Goal: Information Seeking & Learning: Learn about a topic

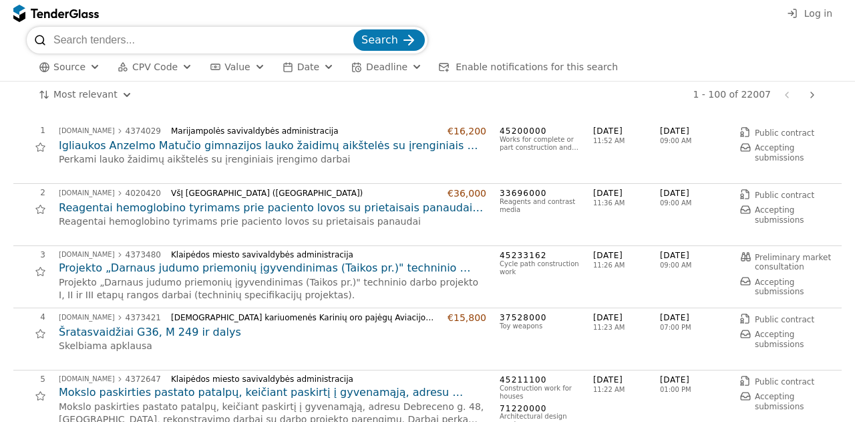
click at [156, 59] on button "CPV Code" at bounding box center [155, 67] width 86 height 17
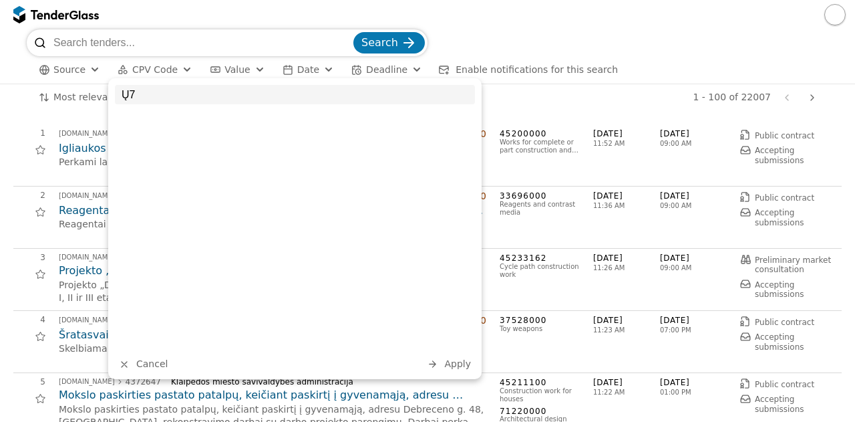
type input "Ų"
type input "71"
click at [154, 117] on div "71000000 Architectural, construction, engineering and inspection services" at bounding box center [309, 124] width 332 height 24
click at [469, 373] on div "71 71000000 Architectural, construction, engineering and inspection services Ca…" at bounding box center [295, 228] width 374 height 301
click at [463, 367] on span "Apply" at bounding box center [457, 363] width 27 height 11
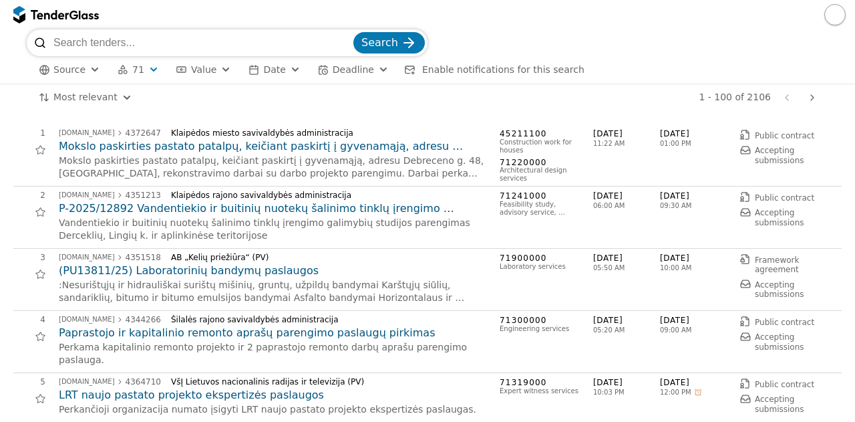
click at [239, 211] on h2 "P-2025/12892 Vandentiekio ir buitinių nuotekų šalinimo tinklų įrengimo galimybi…" at bounding box center [273, 208] width 428 height 15
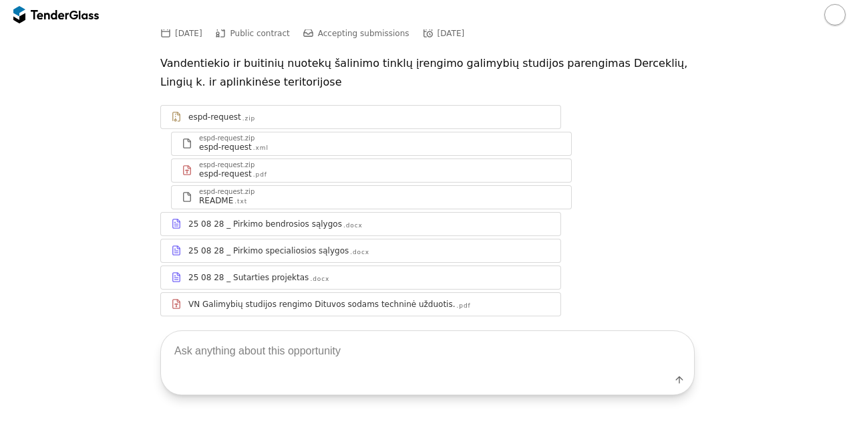
scroll to position [140, 0]
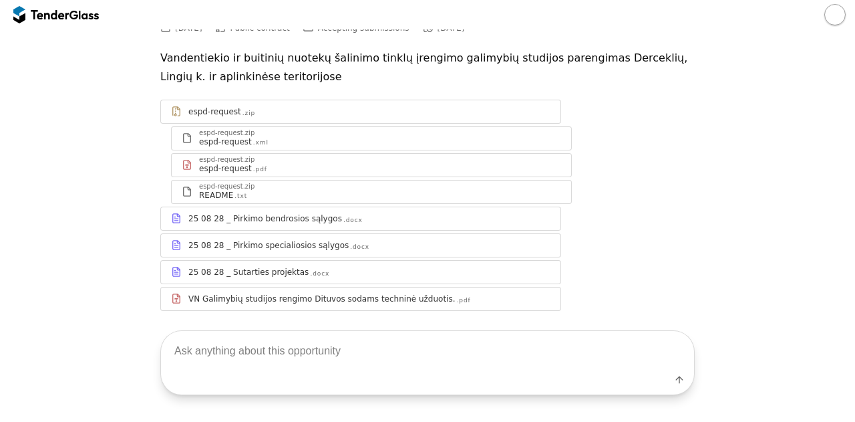
click at [347, 244] on div "25 08 28 _ Pirkimo specialiosios sąlygos .docx" at bounding box center [369, 245] width 362 height 11
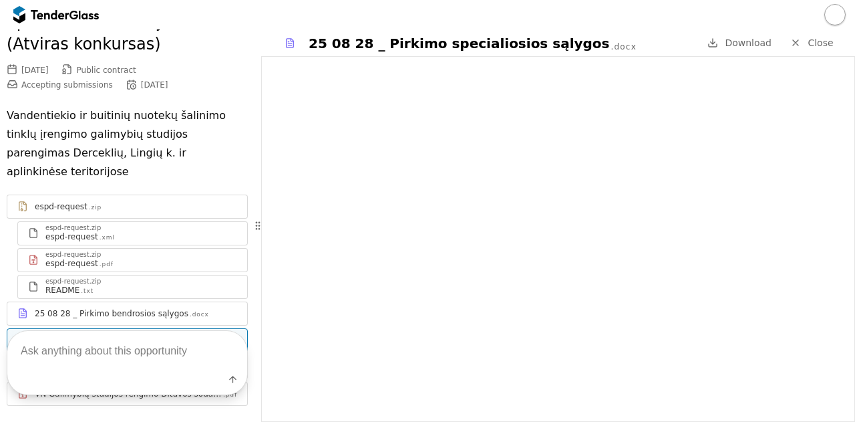
scroll to position [233, 0]
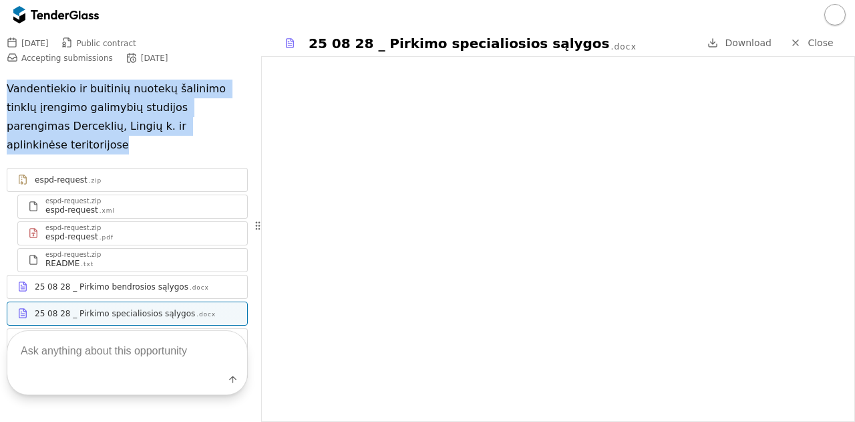
drag, startPoint x: 228, startPoint y: 86, endPoint x: 0, endPoint y: 47, distance: 231.2
click at [0, 47] on div "Go Back Mark as unread Recent chats Save [DOMAIN_NAME] 4351213 Klaipėdos rajono…" at bounding box center [127, 97] width 255 height 603
copy p "Vandentiekio ir buitinių nuotekų šalinimo tinklų įrengimo galimybių studijos pa…"
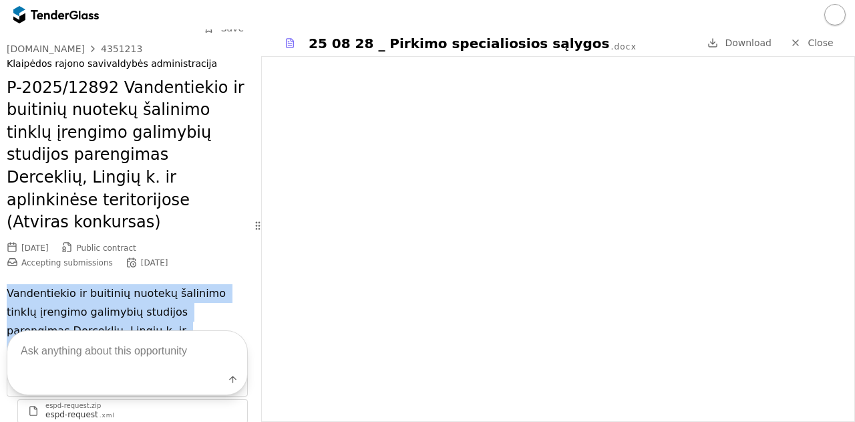
scroll to position [0, 0]
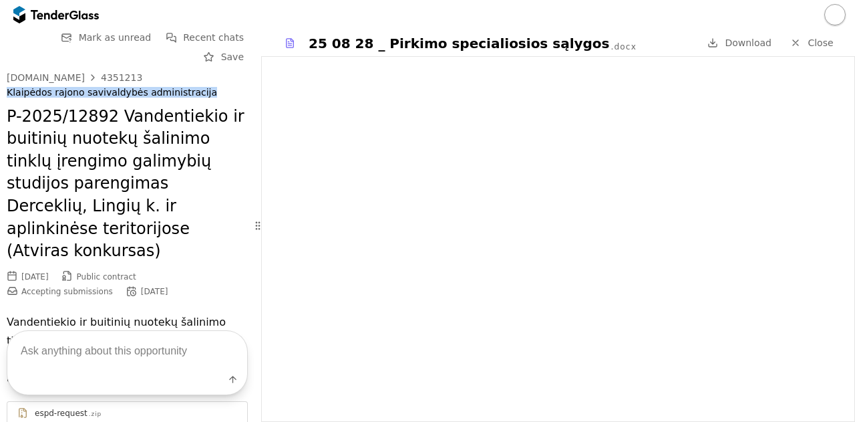
drag, startPoint x: 193, startPoint y: 73, endPoint x: 2, endPoint y: 75, distance: 191.1
click at [2, 75] on div "Go Back Mark as unread Recent chats Save [DOMAIN_NAME] 4351213 Klaipėdos rajono…" at bounding box center [127, 330] width 255 height 603
copy div "Klaipėdos rajono savivaldybės administracija"
click at [129, 72] on div "[DOMAIN_NAME] 4351213" at bounding box center [127, 77] width 241 height 11
click at [116, 73] on div "4351213" at bounding box center [121, 77] width 41 height 9
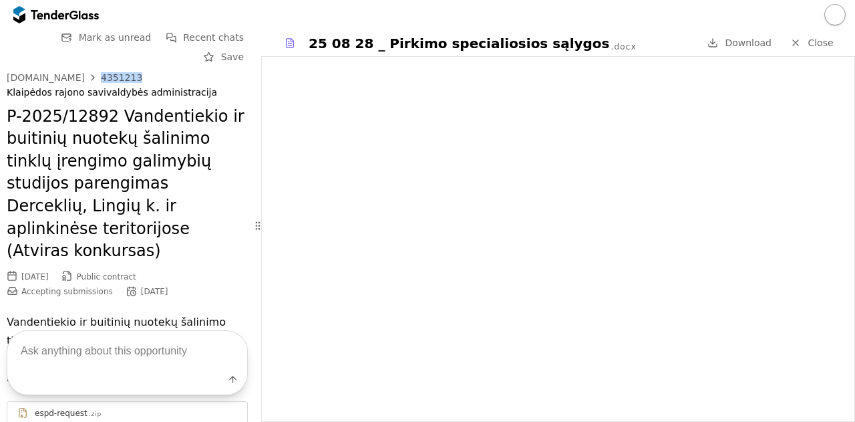
drag, startPoint x: 130, startPoint y: 55, endPoint x: 91, endPoint y: 53, distance: 39.5
click at [91, 72] on div "[DOMAIN_NAME] 4351213" at bounding box center [127, 77] width 241 height 11
copy div "4351213"
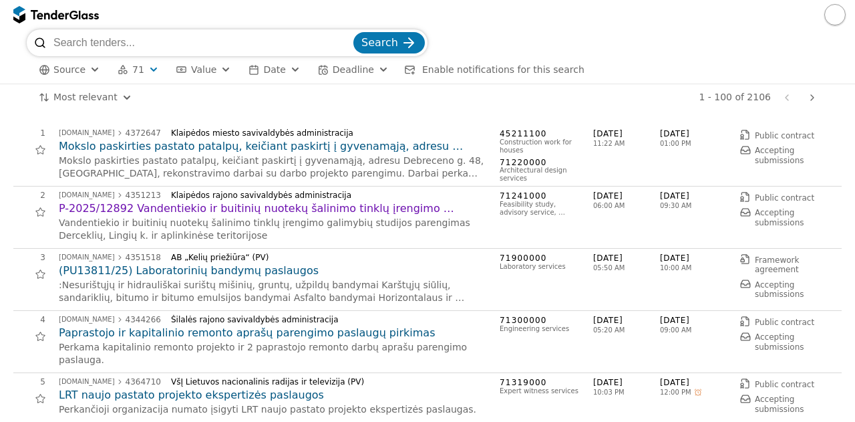
click at [247, 327] on h2 "Paprastojo ir kapitalinio remonto aprašų parengimo paslaugų pirkimas" at bounding box center [273, 332] width 428 height 15
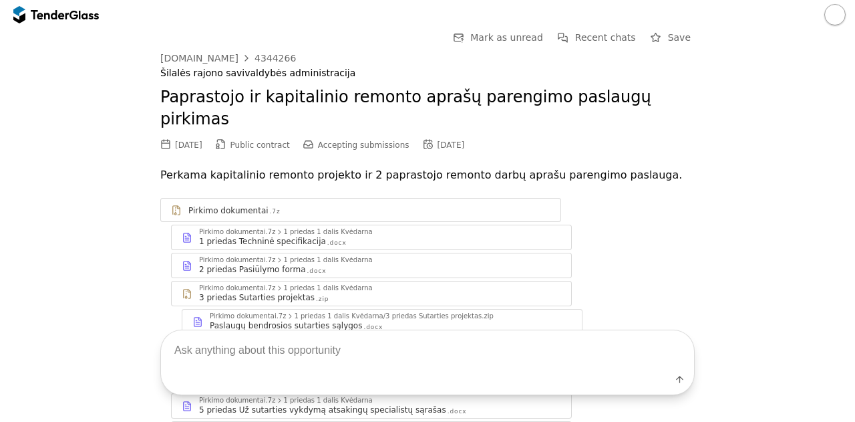
click at [262, 236] on div "1 priedas Techninė specifikacija" at bounding box center [262, 241] width 127 height 11
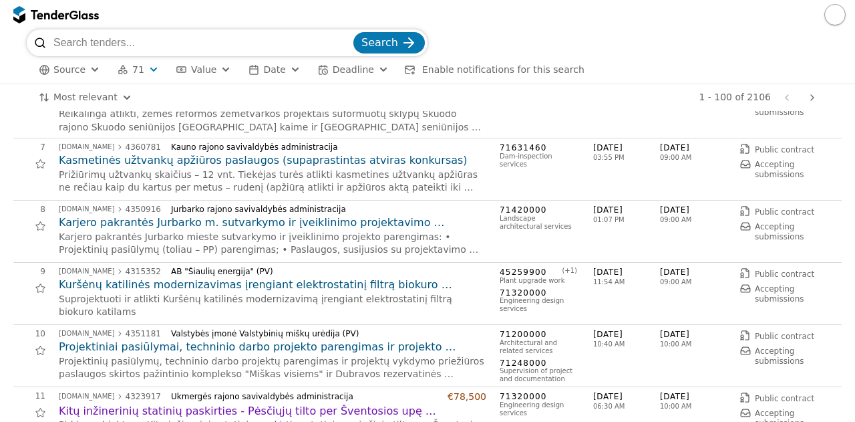
scroll to position [366, 0]
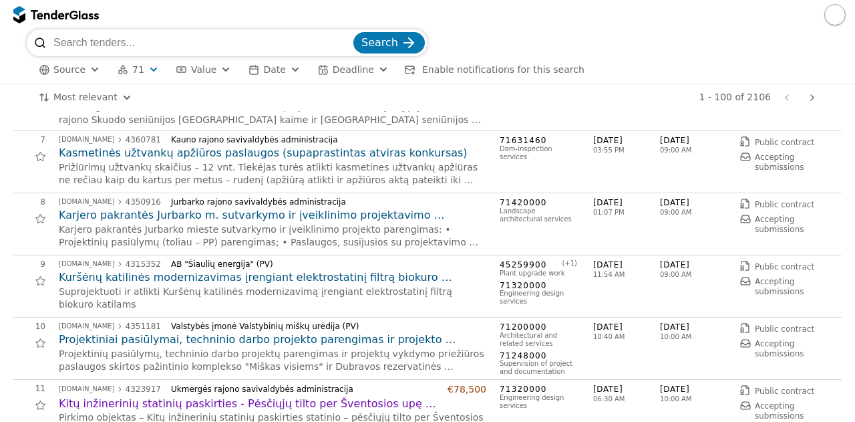
click at [273, 342] on h2 "Projektiniai pasiūlymai, techninio darbo projekto parengimas ir projekto vykdym…" at bounding box center [273, 339] width 428 height 15
